Goal: Task Accomplishment & Management: Manage account settings

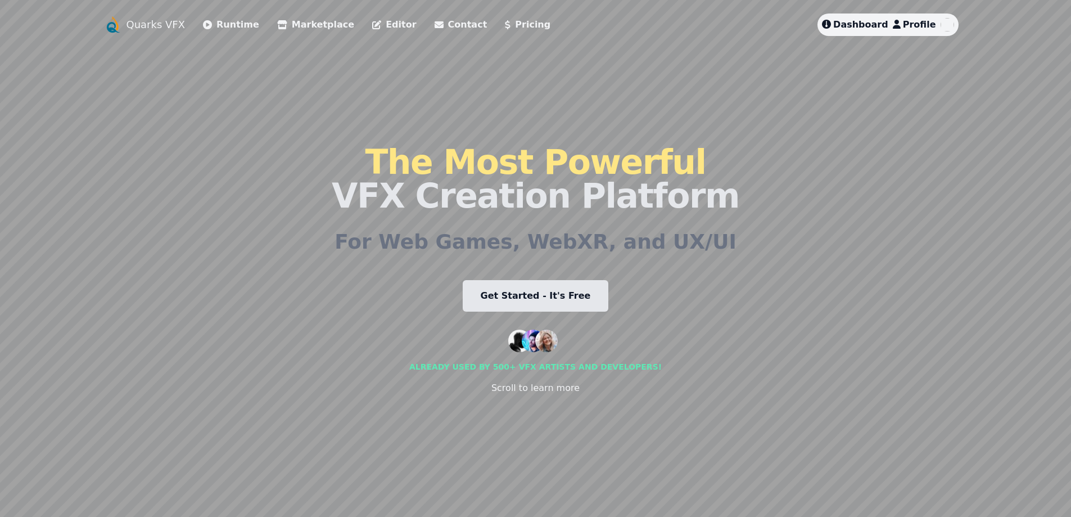
click at [878, 25] on span "Dashboard" at bounding box center [860, 24] width 55 height 11
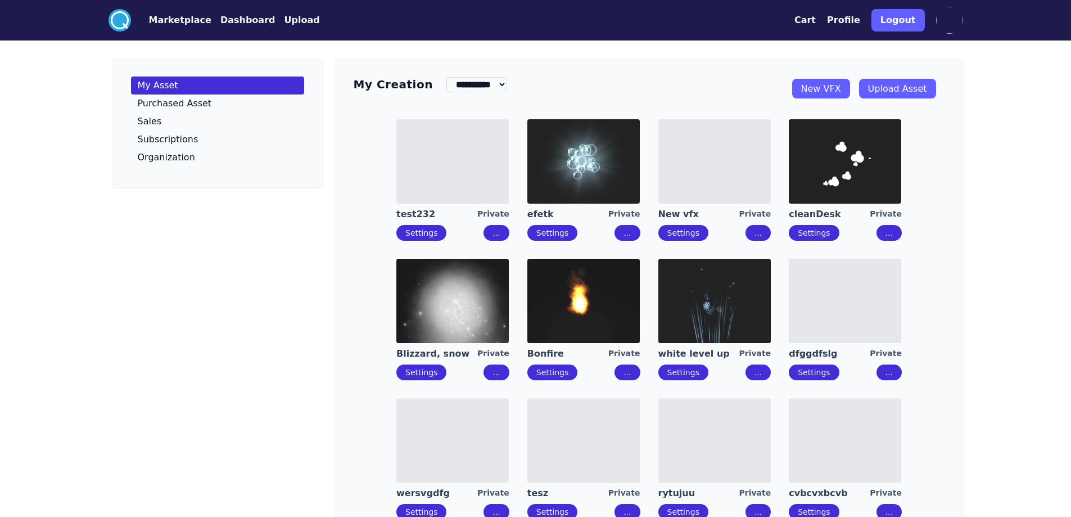
scroll to position [293, 0]
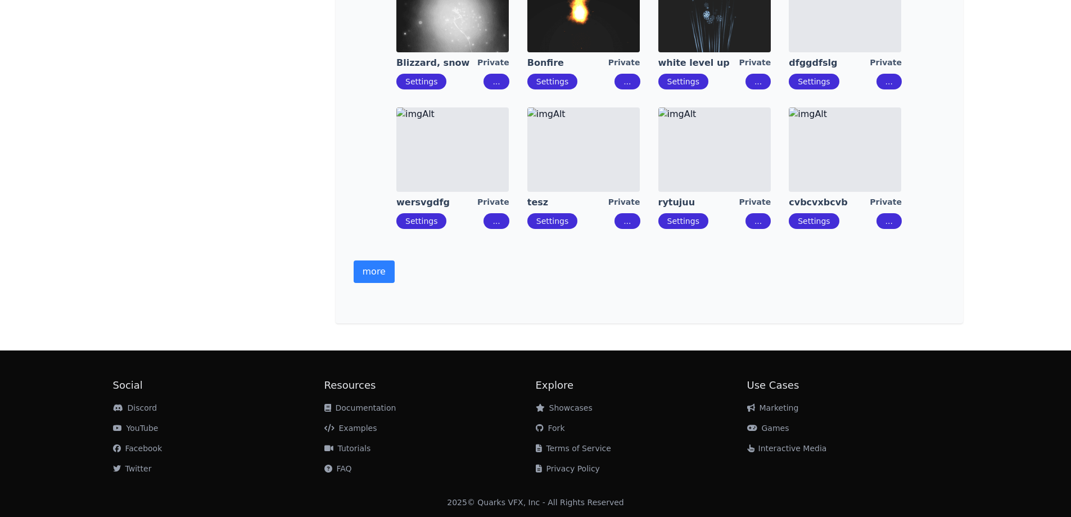
click at [375, 269] on button "more" at bounding box center [374, 271] width 41 height 22
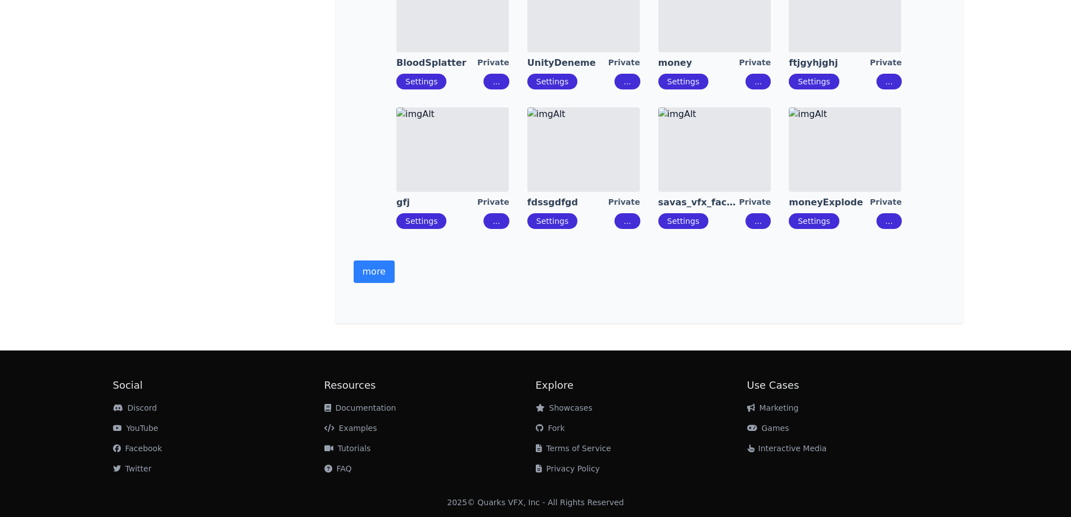
click at [374, 273] on button "more" at bounding box center [374, 271] width 41 height 22
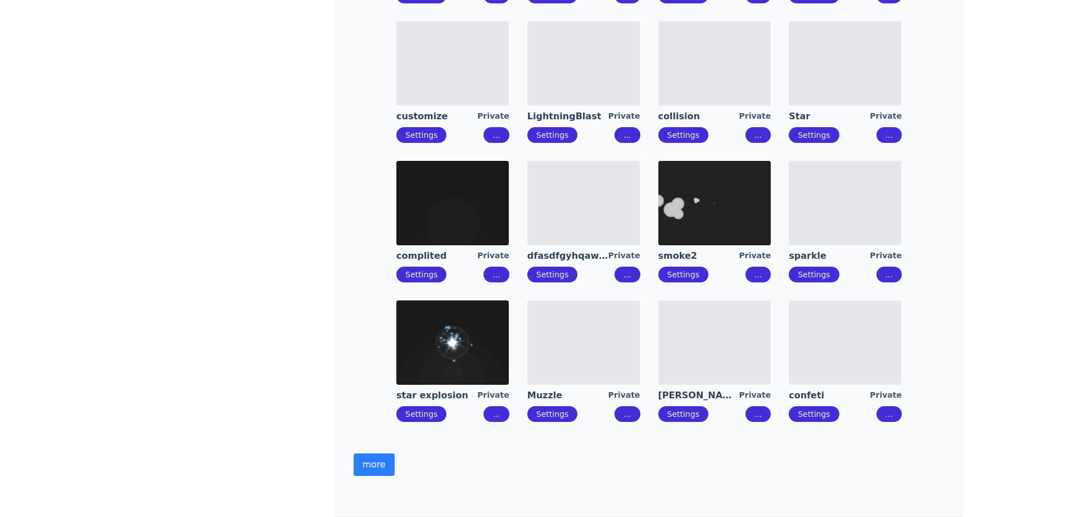
scroll to position [936, 0]
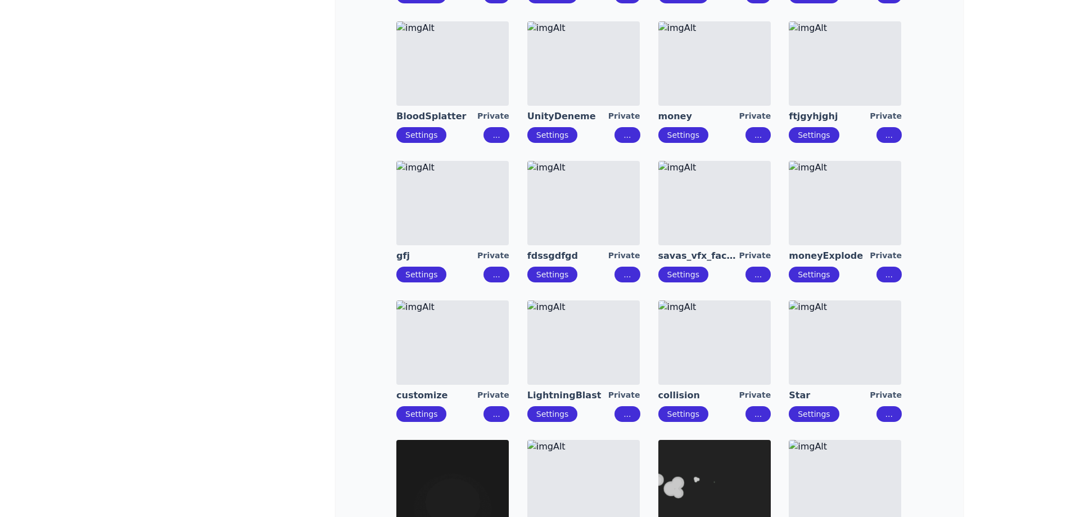
click at [702, 219] on img at bounding box center [714, 203] width 112 height 84
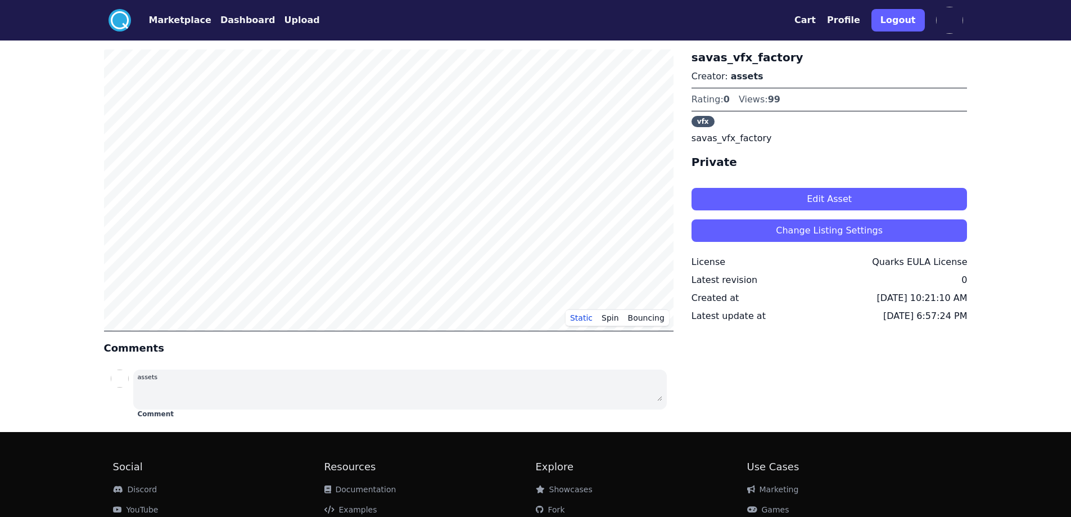
click at [757, 192] on button "Edit Asset" at bounding box center [829, 199] width 276 height 22
